Goal: Task Accomplishment & Management: Use online tool/utility

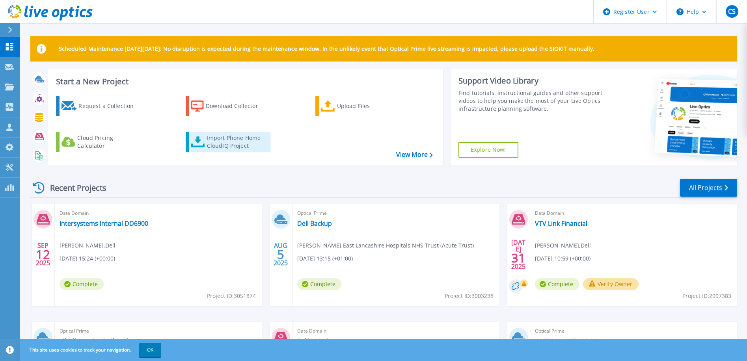
click at [228, 139] on div "Import Phone Home CloudIQ Project" at bounding box center [238, 142] width 62 height 16
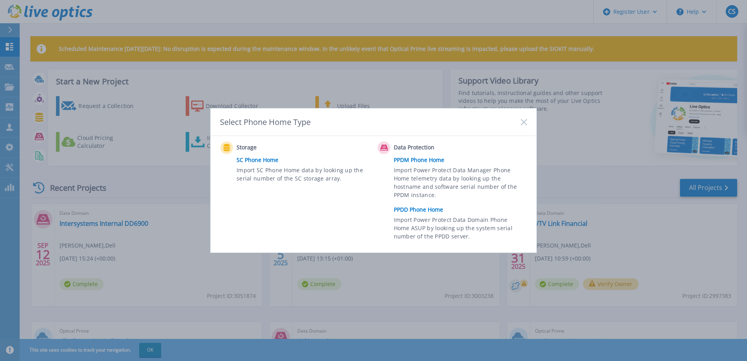
click at [422, 160] on link "PPDM Phone Home" at bounding box center [462, 160] width 137 height 12
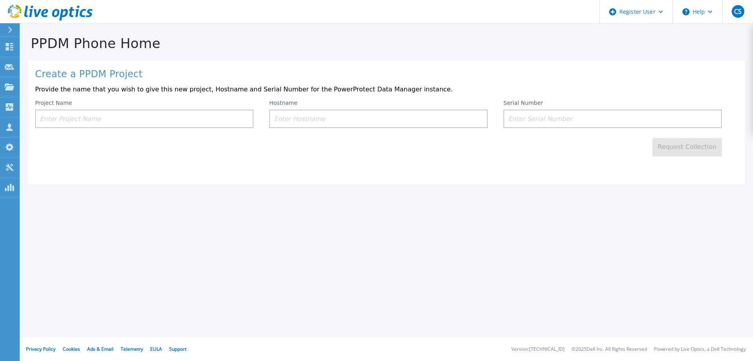
click at [138, 120] on input at bounding box center [144, 119] width 218 height 19
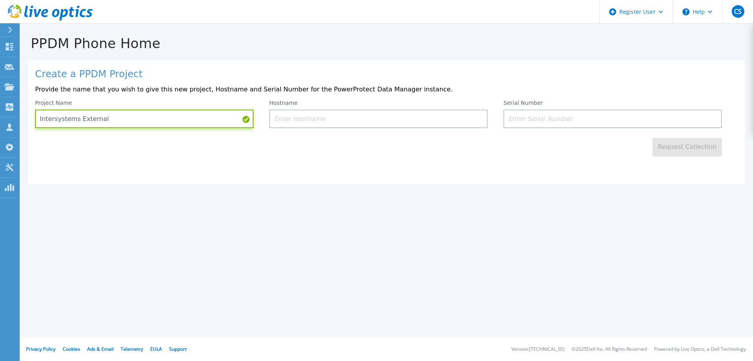
click at [114, 118] on input "Intersystems External" at bounding box center [144, 119] width 218 height 19
type input "Intersystems External Data Domains"
click at [360, 122] on input at bounding box center [378, 119] width 218 height 19
click at [539, 120] on input at bounding box center [612, 119] width 218 height 19
paste input "CRK00250500426"
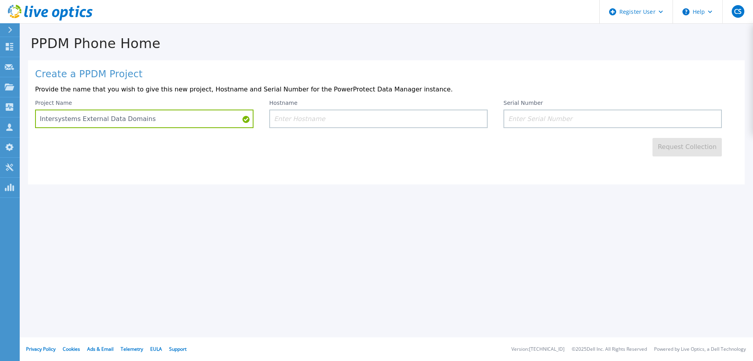
type input "CRK00250500426"
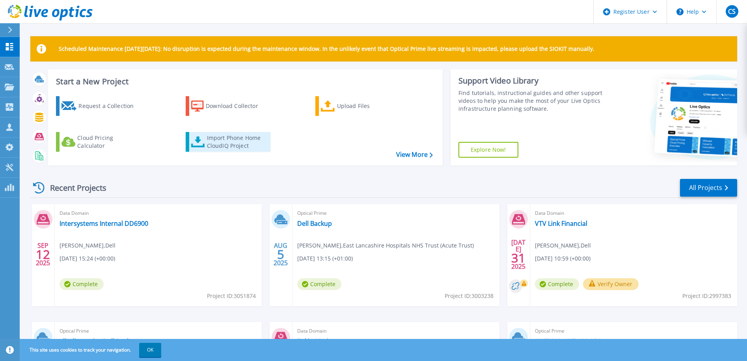
click at [215, 140] on div "Import Phone Home CloudIQ Project" at bounding box center [238, 142] width 62 height 16
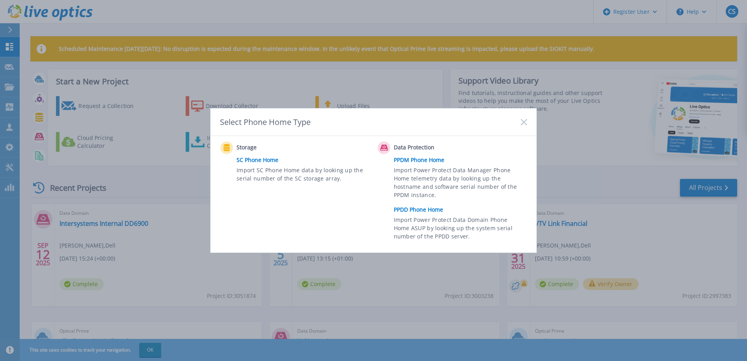
click at [421, 209] on link "PPDD Phone Home" at bounding box center [462, 210] width 137 height 12
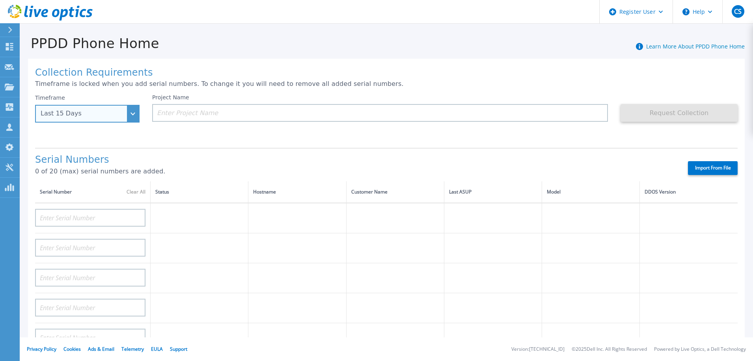
click at [134, 116] on div "Last 15 Days" at bounding box center [87, 114] width 104 height 18
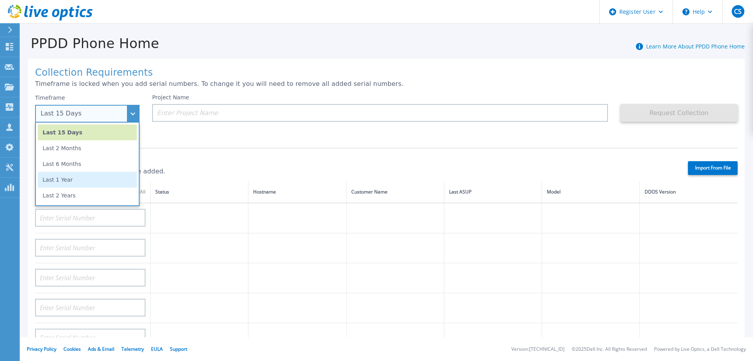
click at [79, 179] on li "Last 1 Year" at bounding box center [87, 180] width 99 height 16
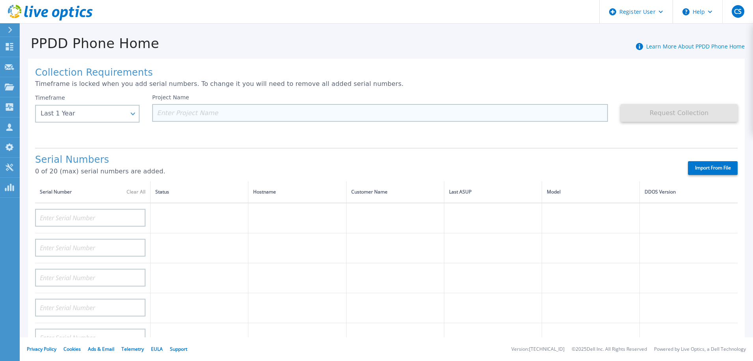
click at [194, 111] on input at bounding box center [380, 113] width 456 height 18
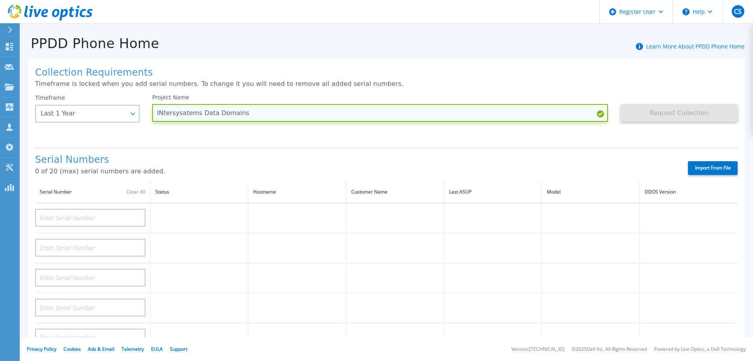
click at [185, 113] on input "INtersysatems Data Domains" at bounding box center [380, 113] width 456 height 18
click at [279, 115] on input "Intersystems Data Domains" at bounding box center [380, 113] width 456 height 18
type input "Intersystems External Data Domains"
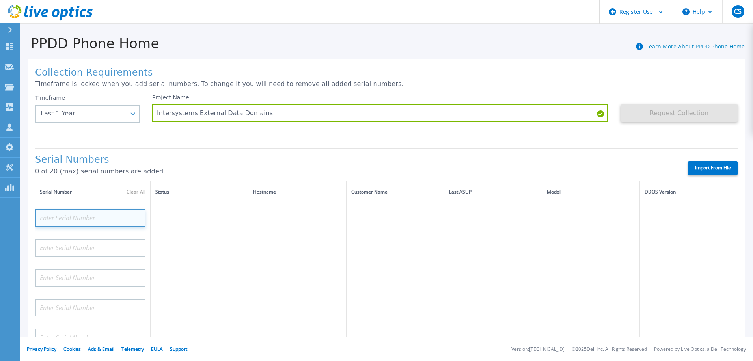
click at [82, 218] on input at bounding box center [90, 218] width 110 height 18
paste input "CRK00250500426"
type input "CRK00250500426"
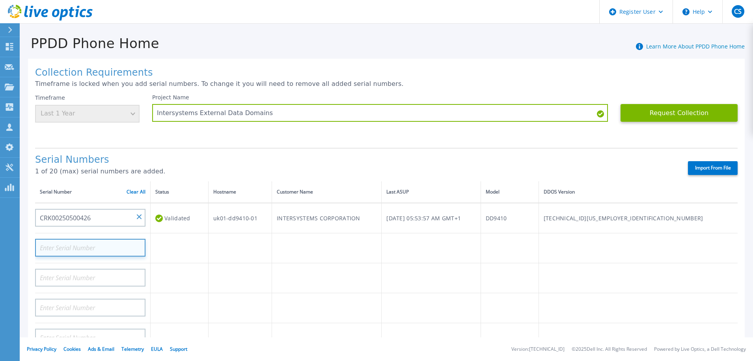
click at [79, 249] on input at bounding box center [90, 248] width 110 height 18
paste input "CRK00250500428"
type input "CRK00250500428"
click at [207, 280] on td at bounding box center [180, 278] width 58 height 30
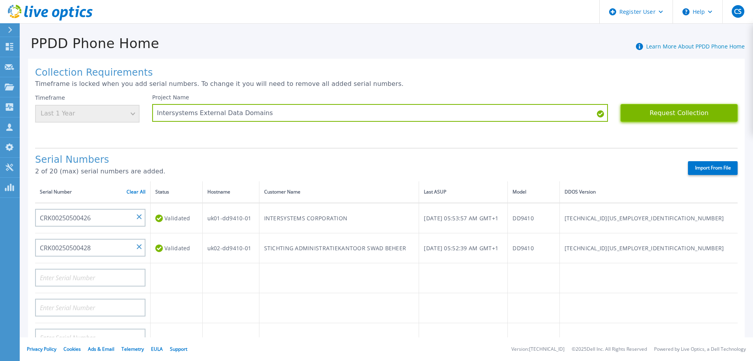
click at [686, 114] on button "Request Collection" at bounding box center [679, 113] width 117 height 18
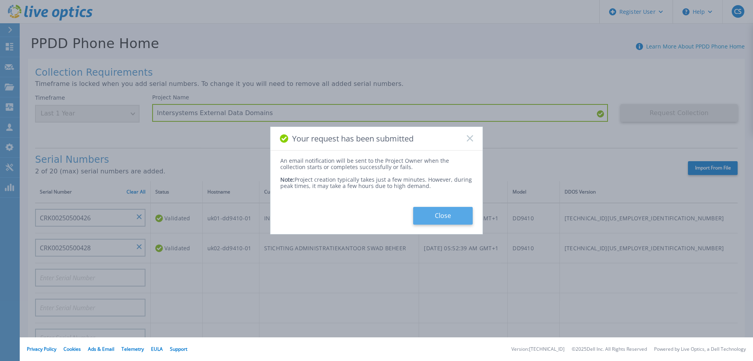
click at [439, 214] on button "Close" at bounding box center [443, 216] width 60 height 18
